Goal: Information Seeking & Learning: Learn about a topic

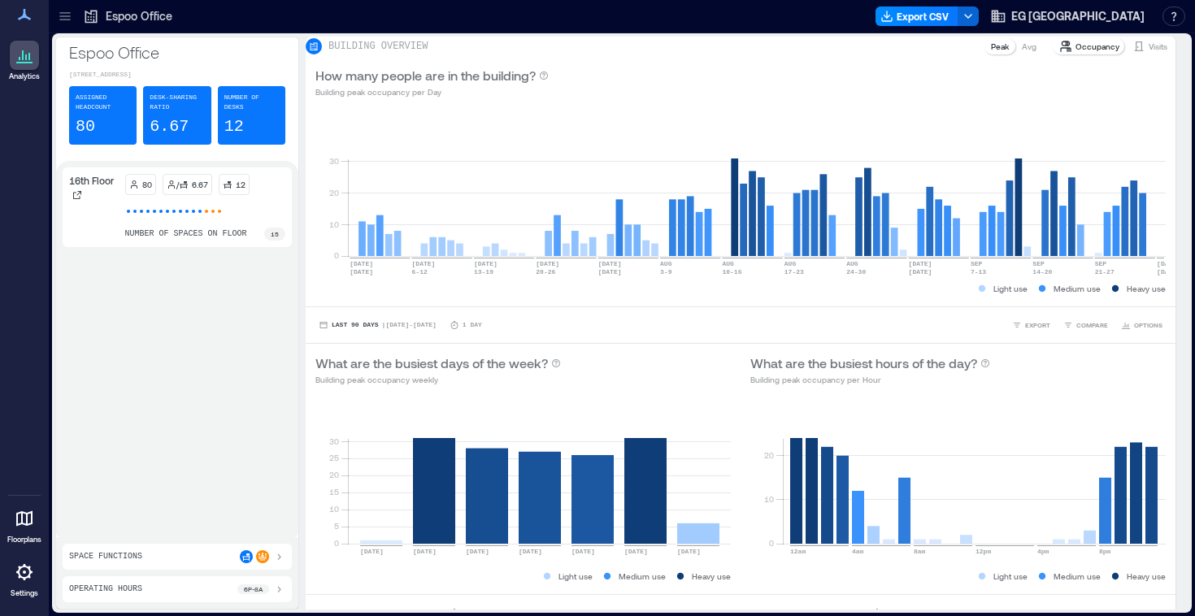
click at [21, 513] on icon at bounding box center [24, 518] width 16 height 15
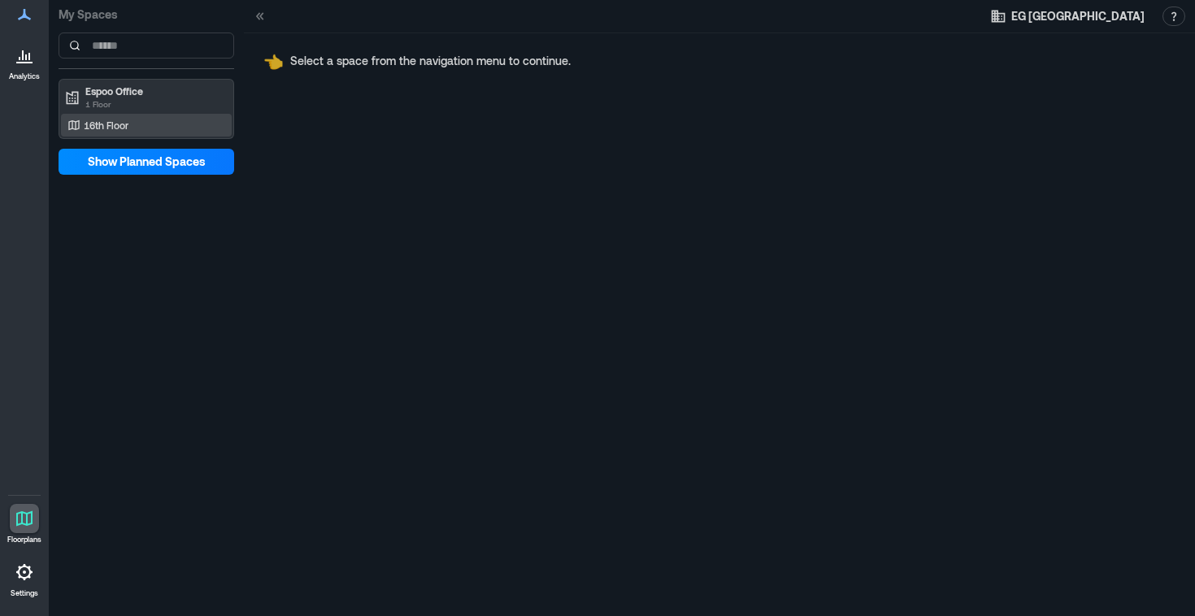
click at [158, 123] on div "16th Floor" at bounding box center [143, 125] width 158 height 16
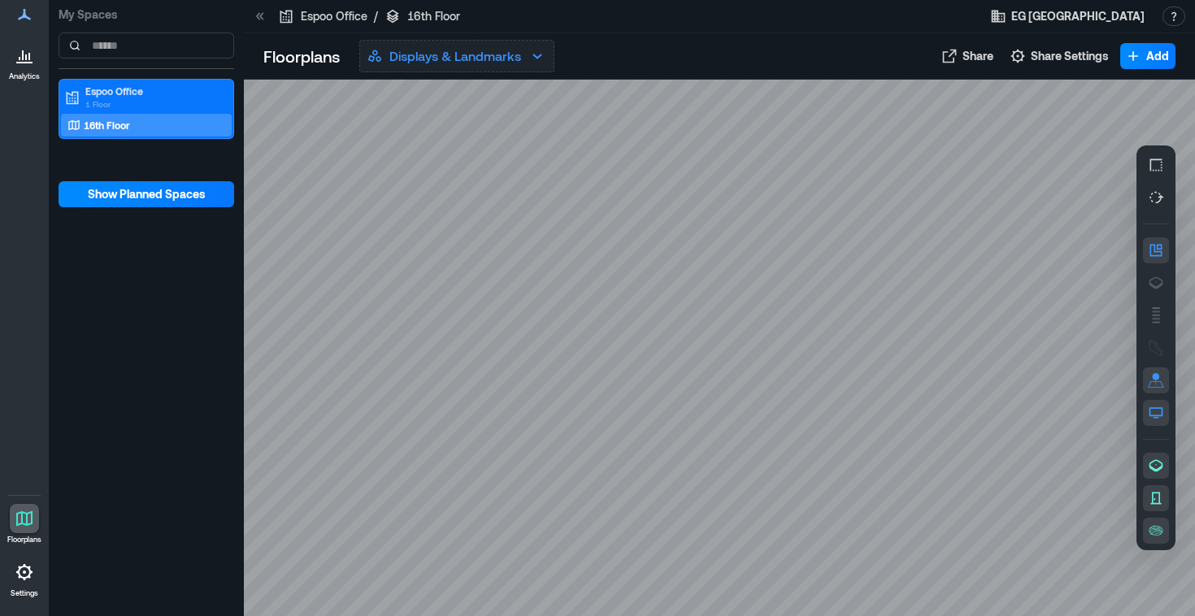
click at [524, 55] on button "Displays & Landmarks" at bounding box center [456, 56] width 195 height 33
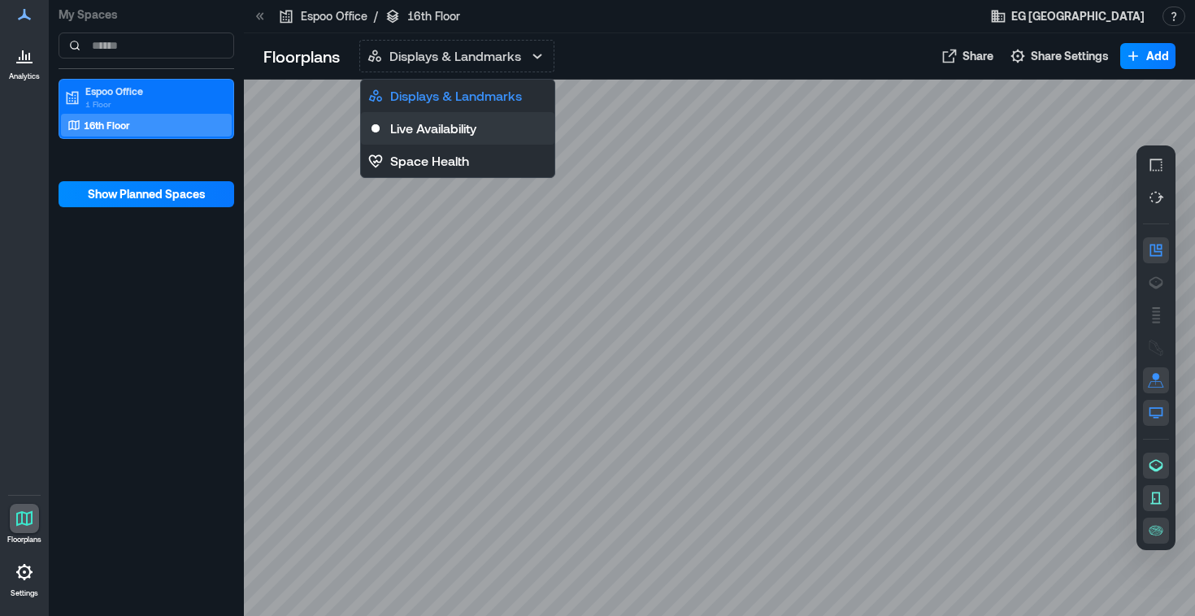
click at [472, 125] on p "Live Availability" at bounding box center [433, 129] width 86 height 20
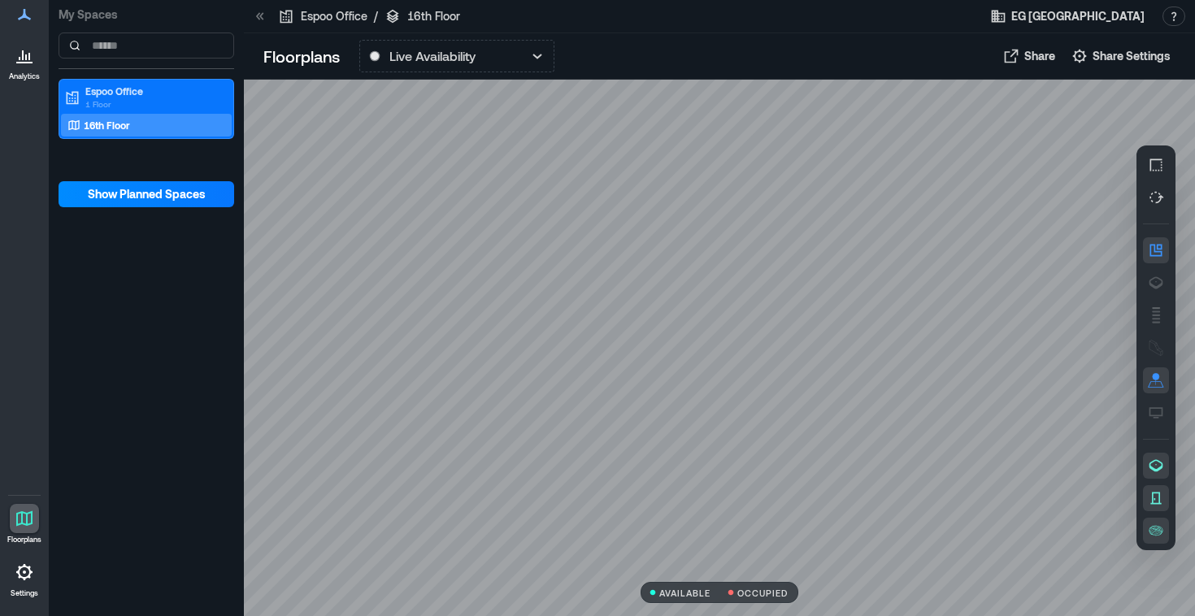
click at [156, 124] on div "16th Floor" at bounding box center [143, 125] width 158 height 16
click at [100, 121] on p "16th Floor" at bounding box center [107, 125] width 46 height 13
click at [1158, 282] on icon "button" at bounding box center [1156, 283] width 16 height 16
click at [1158, 320] on icon "button" at bounding box center [1156, 315] width 16 height 16
click at [1154, 346] on icon "button" at bounding box center [1156, 348] width 16 height 16
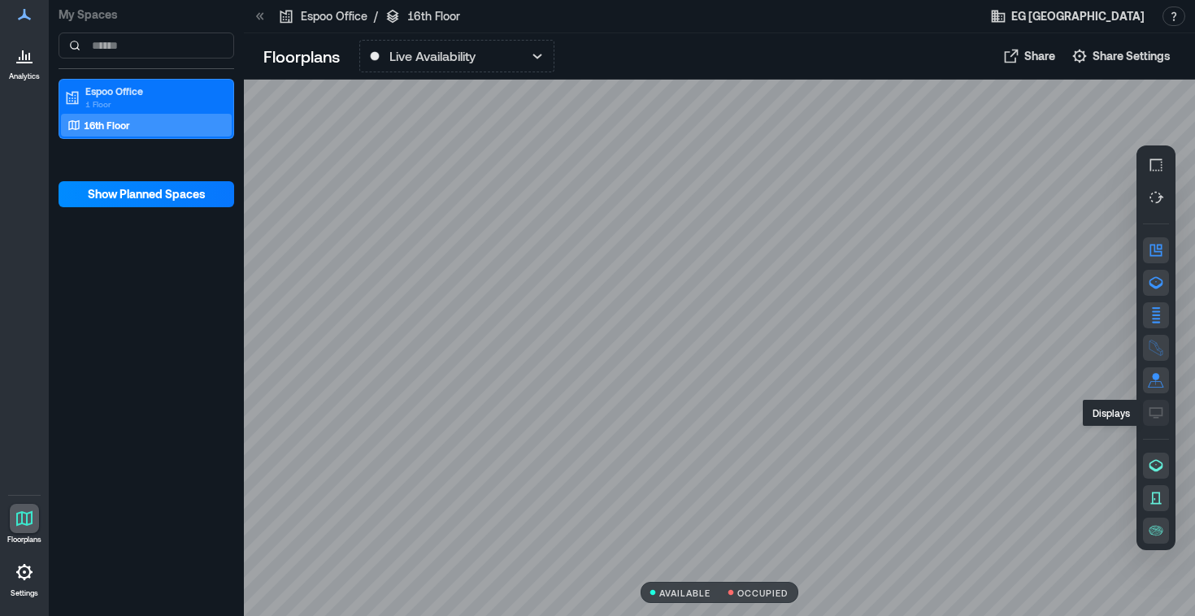
click at [1154, 414] on icon "button" at bounding box center [1156, 413] width 16 height 16
click at [162, 125] on div "16th Floor" at bounding box center [143, 125] width 158 height 16
click at [99, 88] on p "Espoo Office" at bounding box center [153, 91] width 137 height 13
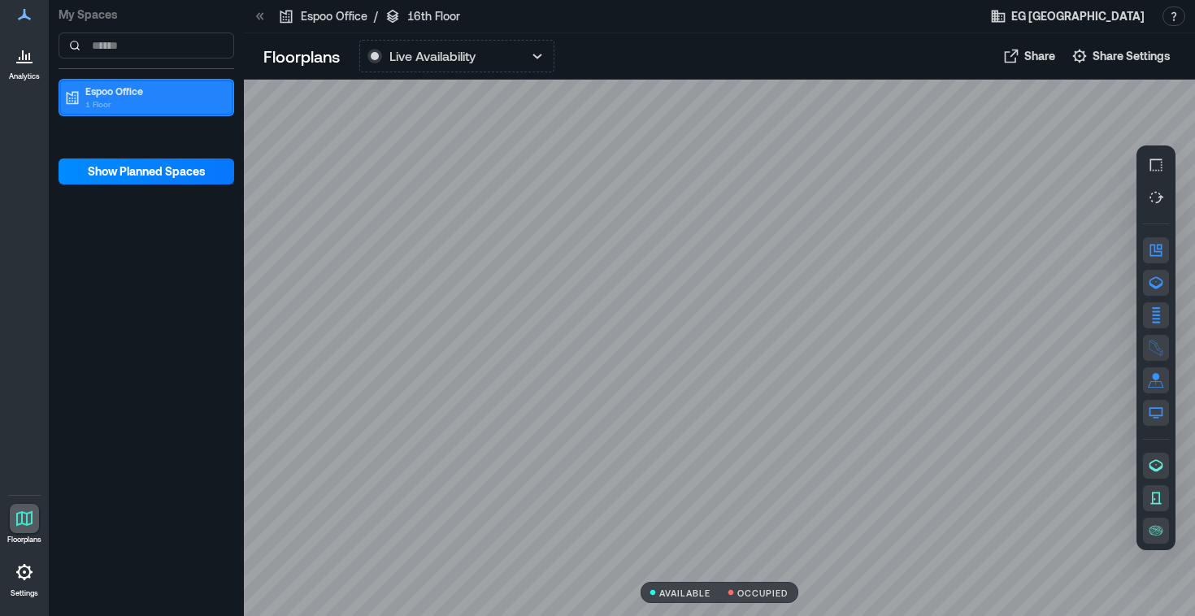
click at [105, 104] on p "1 Floor" at bounding box center [153, 104] width 137 height 13
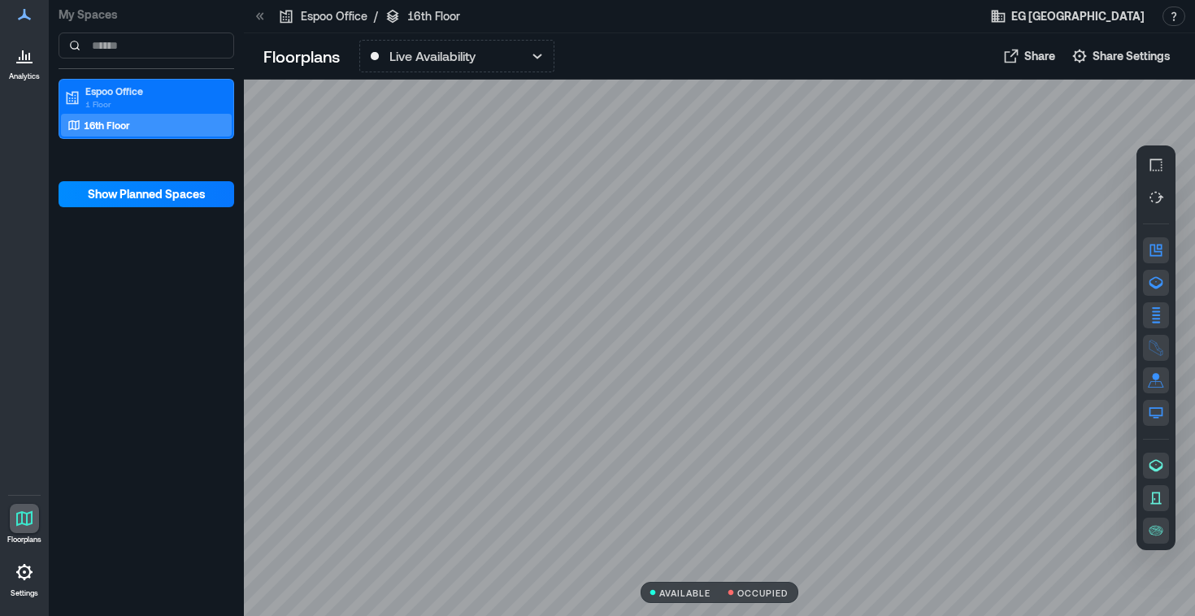
click at [108, 128] on p "16th Floor" at bounding box center [107, 125] width 46 height 13
click at [459, 54] on p "Live Availability" at bounding box center [432, 56] width 86 height 20
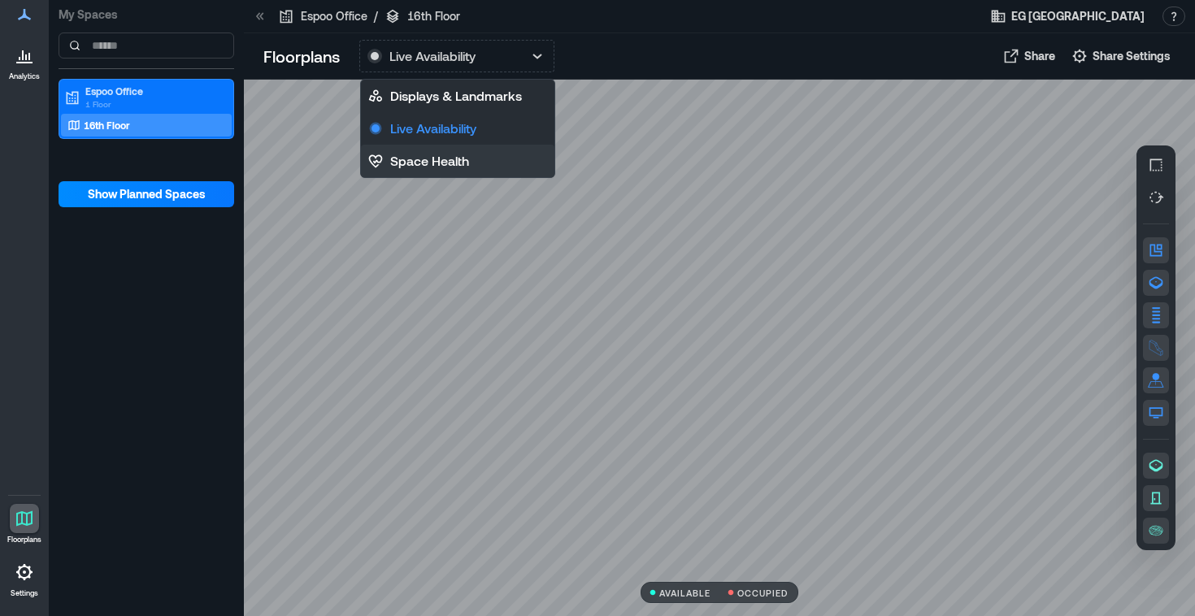
click at [457, 161] on p "Space Health" at bounding box center [429, 161] width 79 height 20
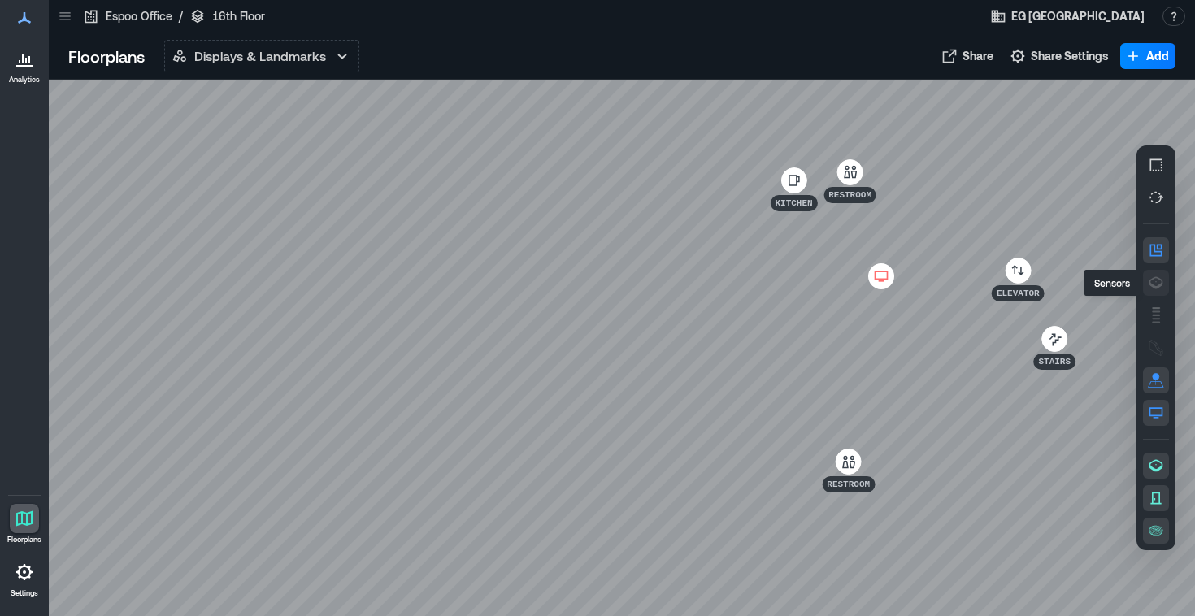
click at [1158, 286] on icon "button" at bounding box center [1157, 283] width 14 height 12
click at [333, 55] on icon "button" at bounding box center [342, 56] width 20 height 20
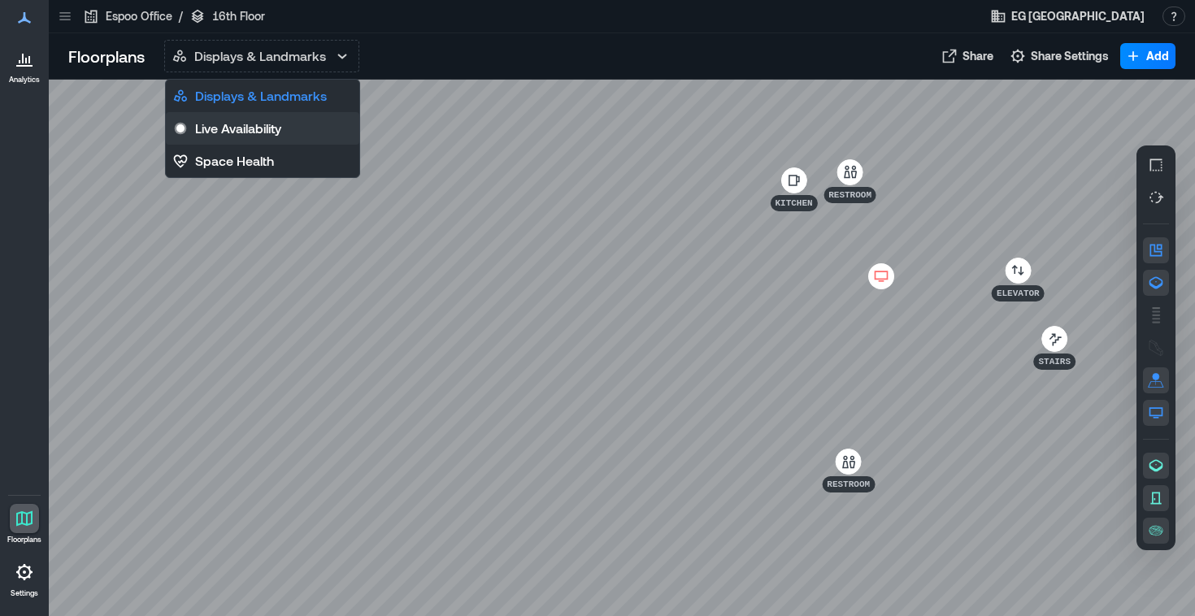
click at [237, 133] on p "Live Availability" at bounding box center [238, 129] width 86 height 20
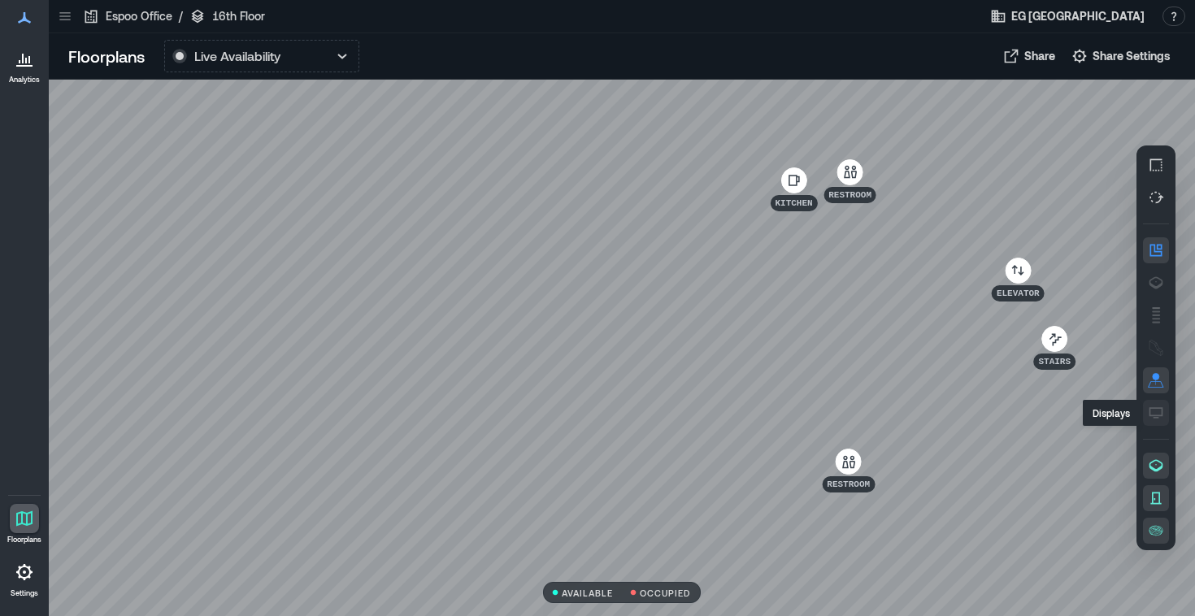
click at [1159, 408] on icon "button" at bounding box center [1157, 411] width 14 height 9
click at [1156, 349] on icon "button" at bounding box center [1156, 348] width 16 height 16
click at [1158, 305] on button "button" at bounding box center [1156, 315] width 26 height 26
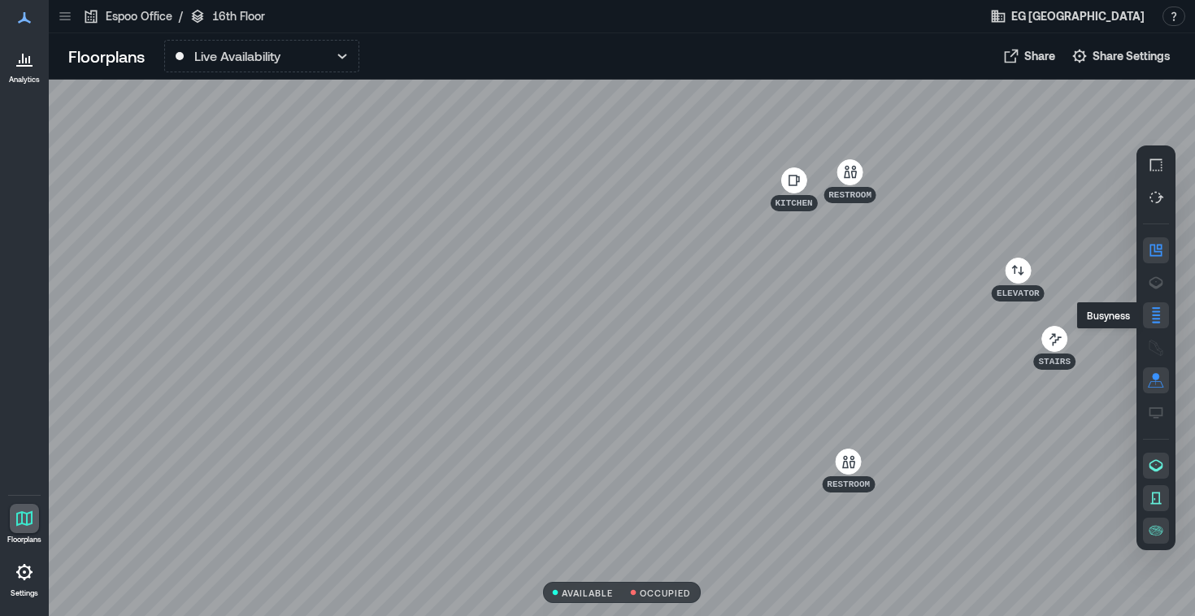
click at [1154, 309] on rect "button" at bounding box center [1156, 308] width 7 height 2
click at [1153, 315] on rect "button" at bounding box center [1156, 316] width 8 height 2
click at [1156, 288] on icon "button" at bounding box center [1157, 283] width 14 height 12
click at [241, 62] on p "Live Availability" at bounding box center [237, 56] width 86 height 20
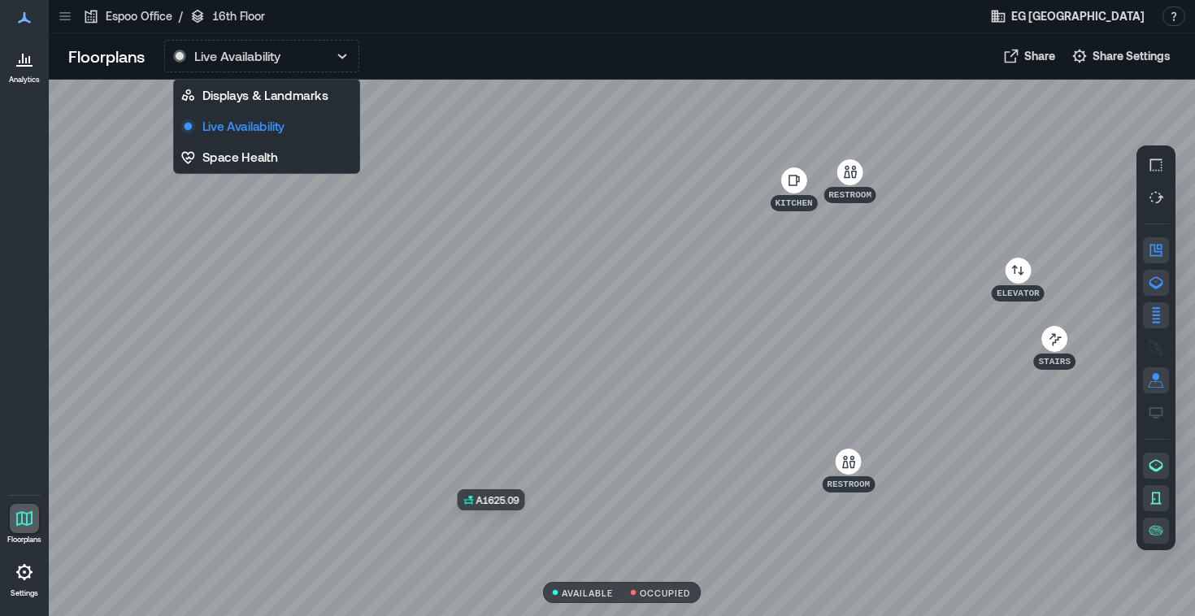
click at [509, 528] on div at bounding box center [622, 348] width 1146 height 537
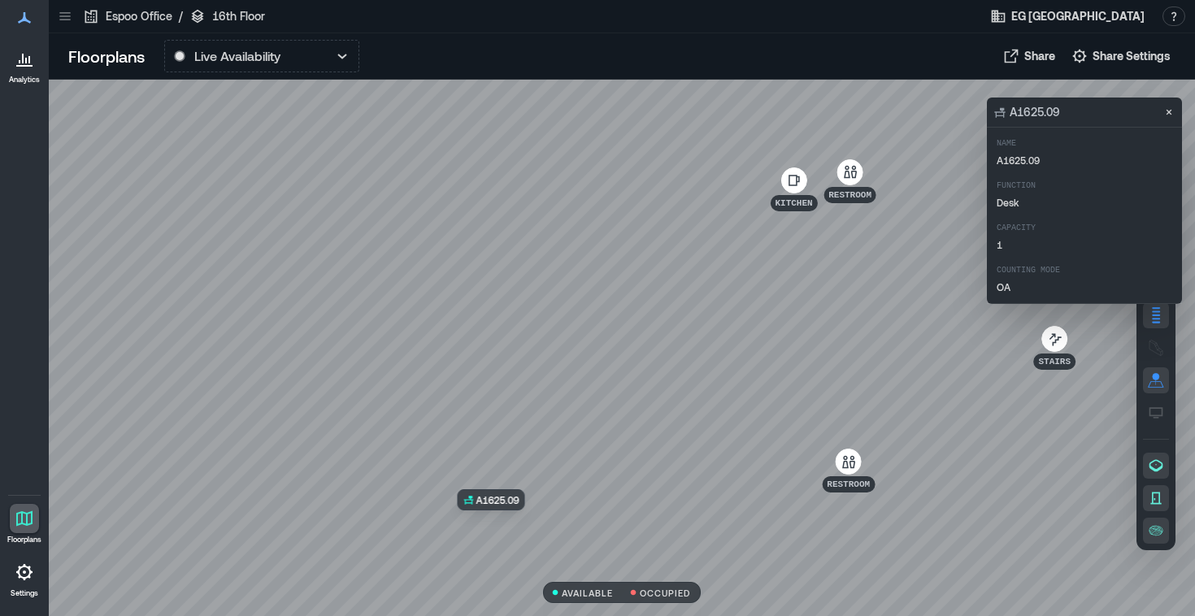
click at [511, 528] on div at bounding box center [622, 348] width 1146 height 537
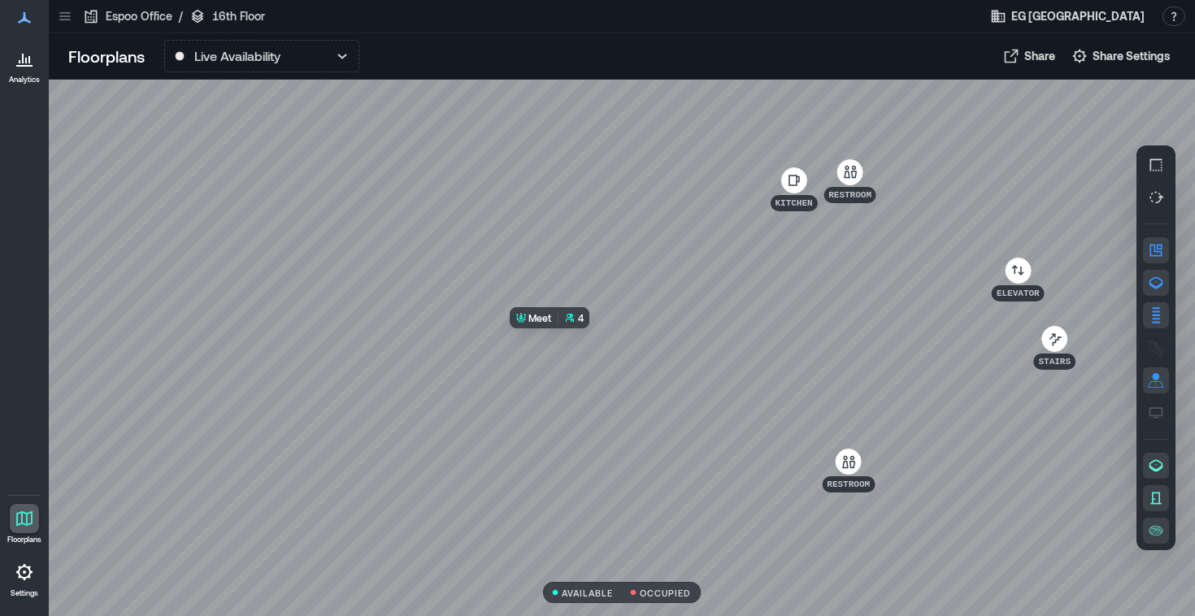
click at [589, 376] on div at bounding box center [622, 348] width 1146 height 537
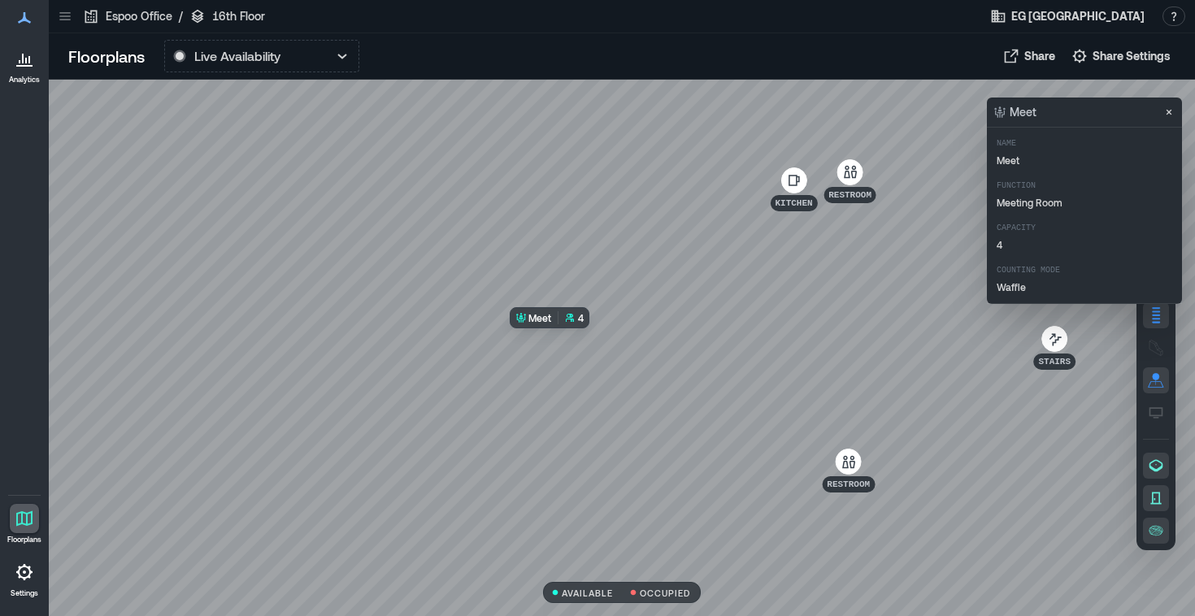
click at [589, 376] on div at bounding box center [622, 348] width 1146 height 537
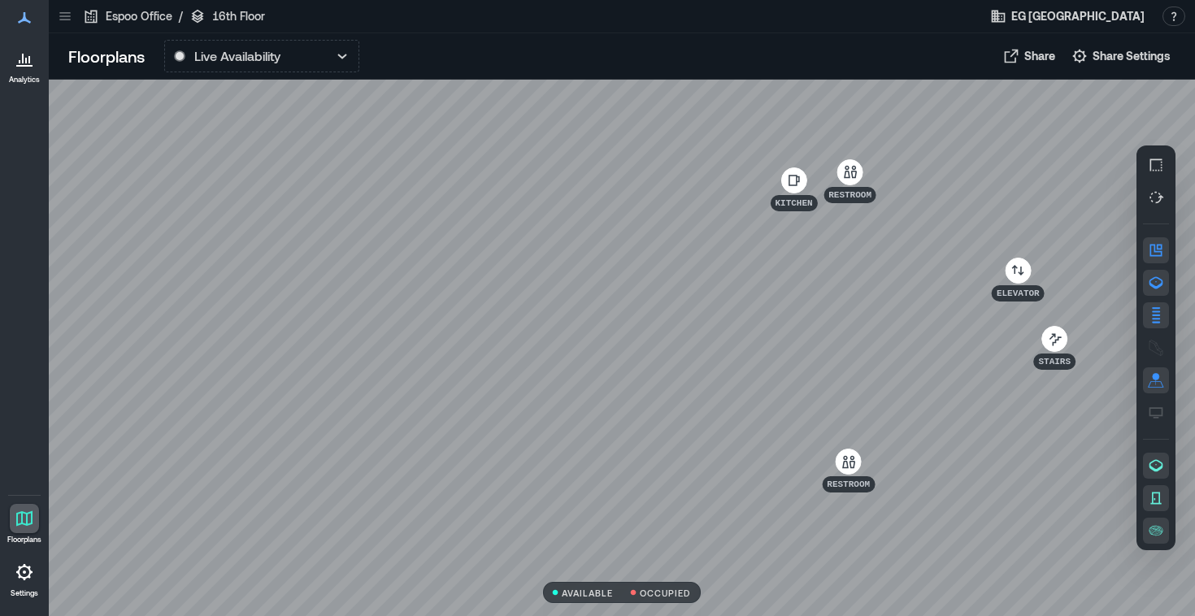
click at [24, 73] on link "Analytics" at bounding box center [24, 64] width 41 height 50
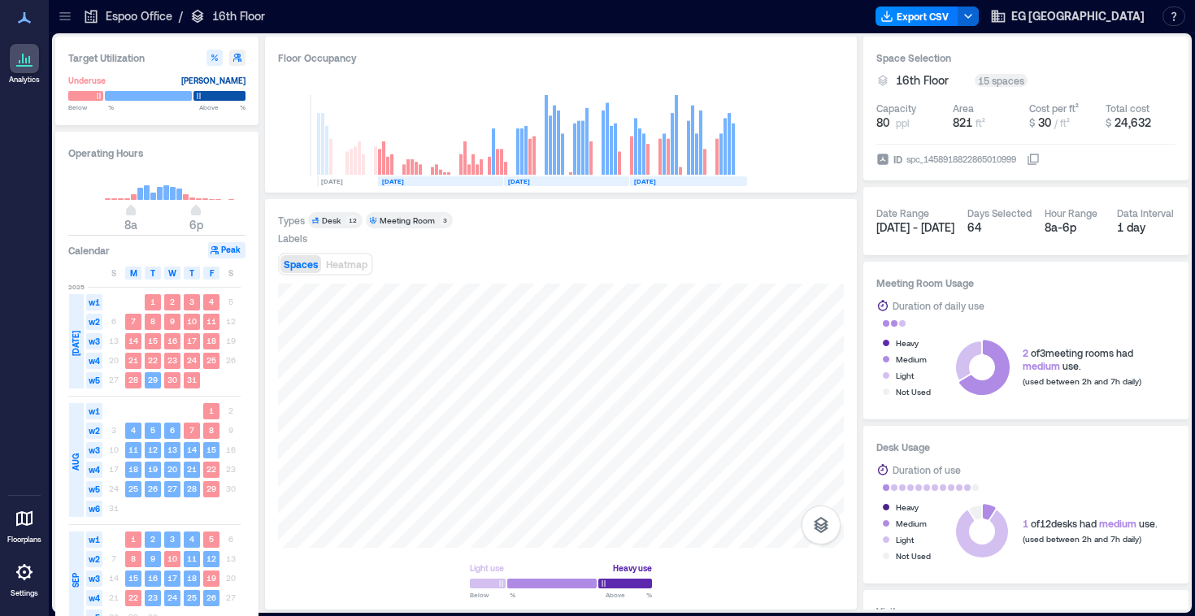
click at [237, 57] on icon "button" at bounding box center [237, 58] width 8 height 8
type input "**"
click at [209, 60] on button "button" at bounding box center [214, 58] width 16 height 16
type input "**"
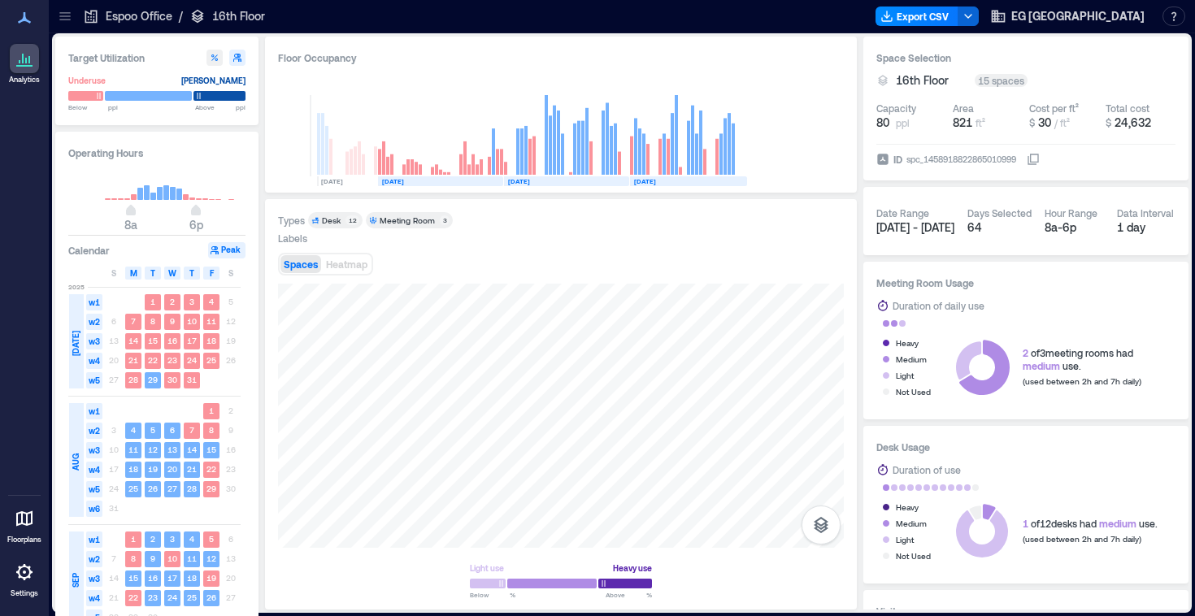
type input "**"
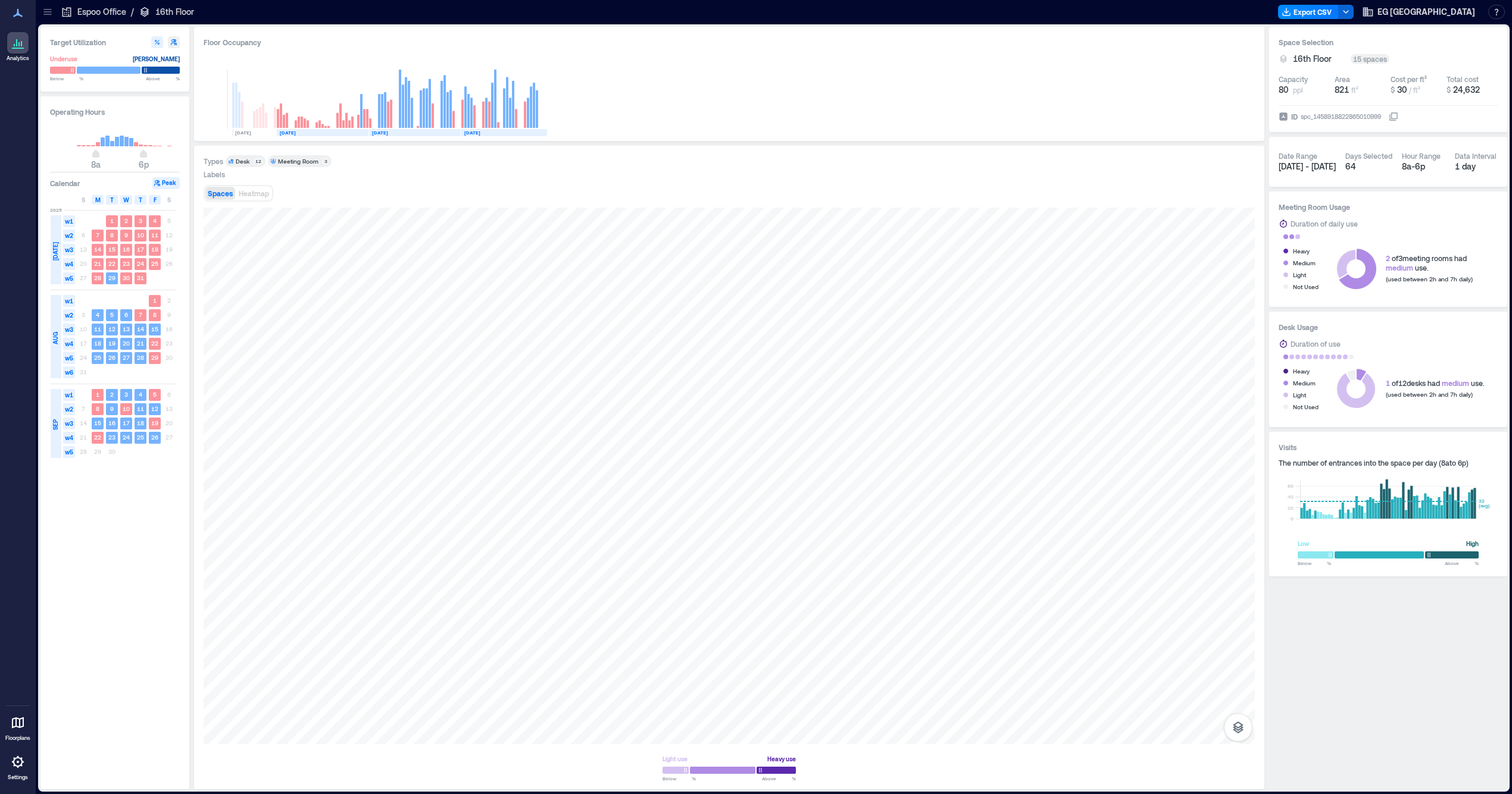
click at [20, 43] on icon at bounding box center [19, 45] width 1 height 4
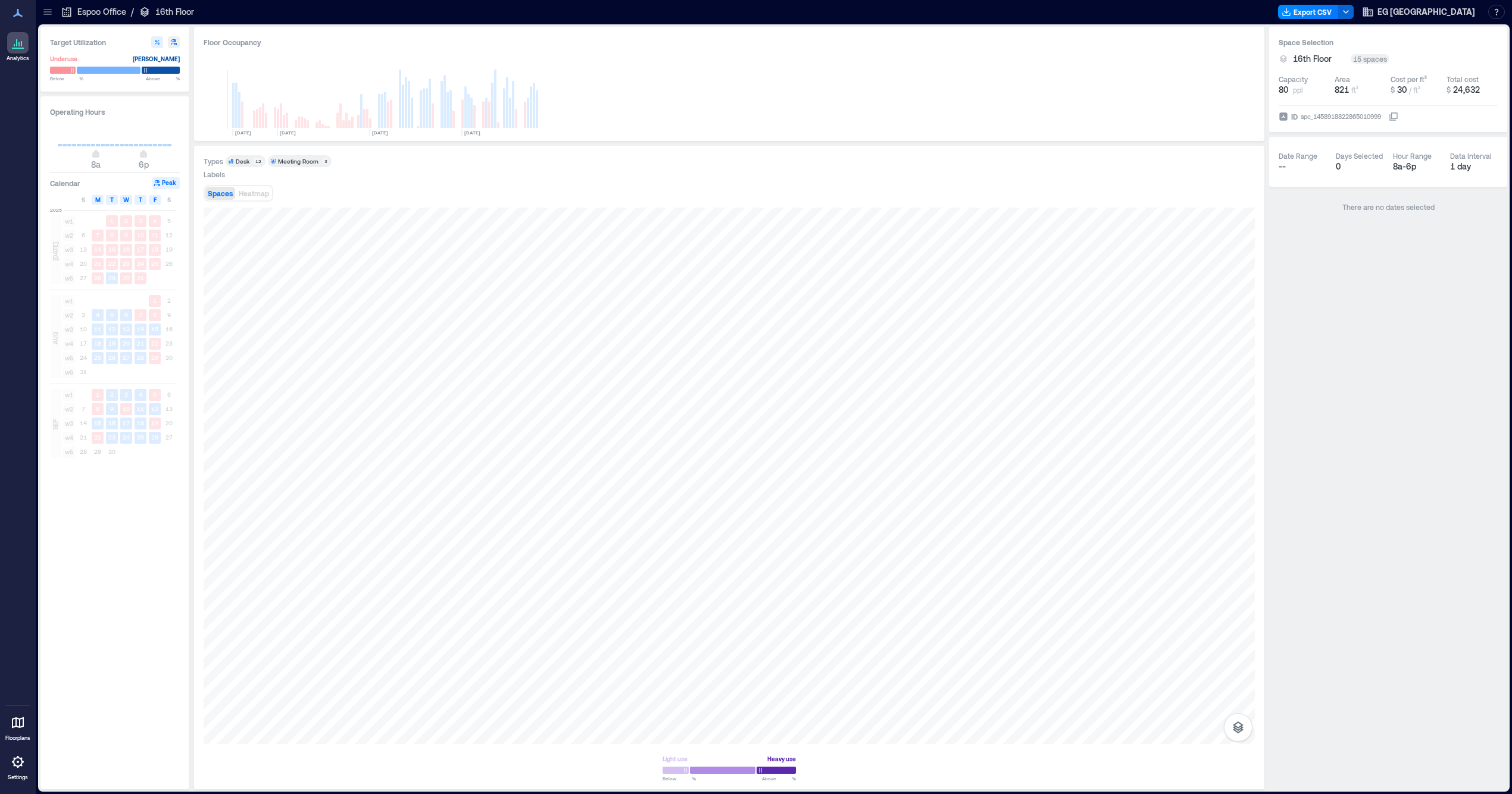
click at [19, 450] on icon at bounding box center [18, 722] width 12 height 11
